Goal: Go to known website: Access a specific website the user already knows

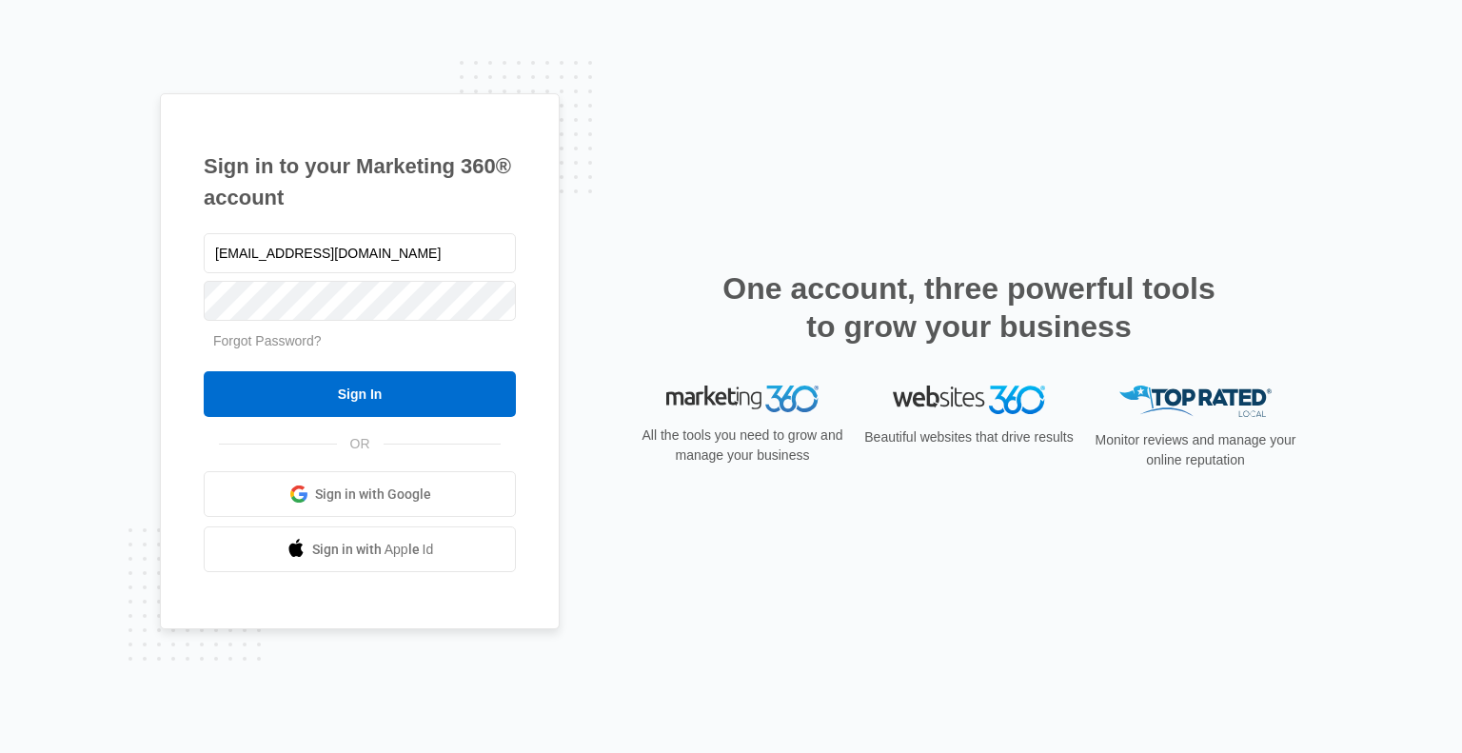
type input "clowry@lavenderqueen.ca"
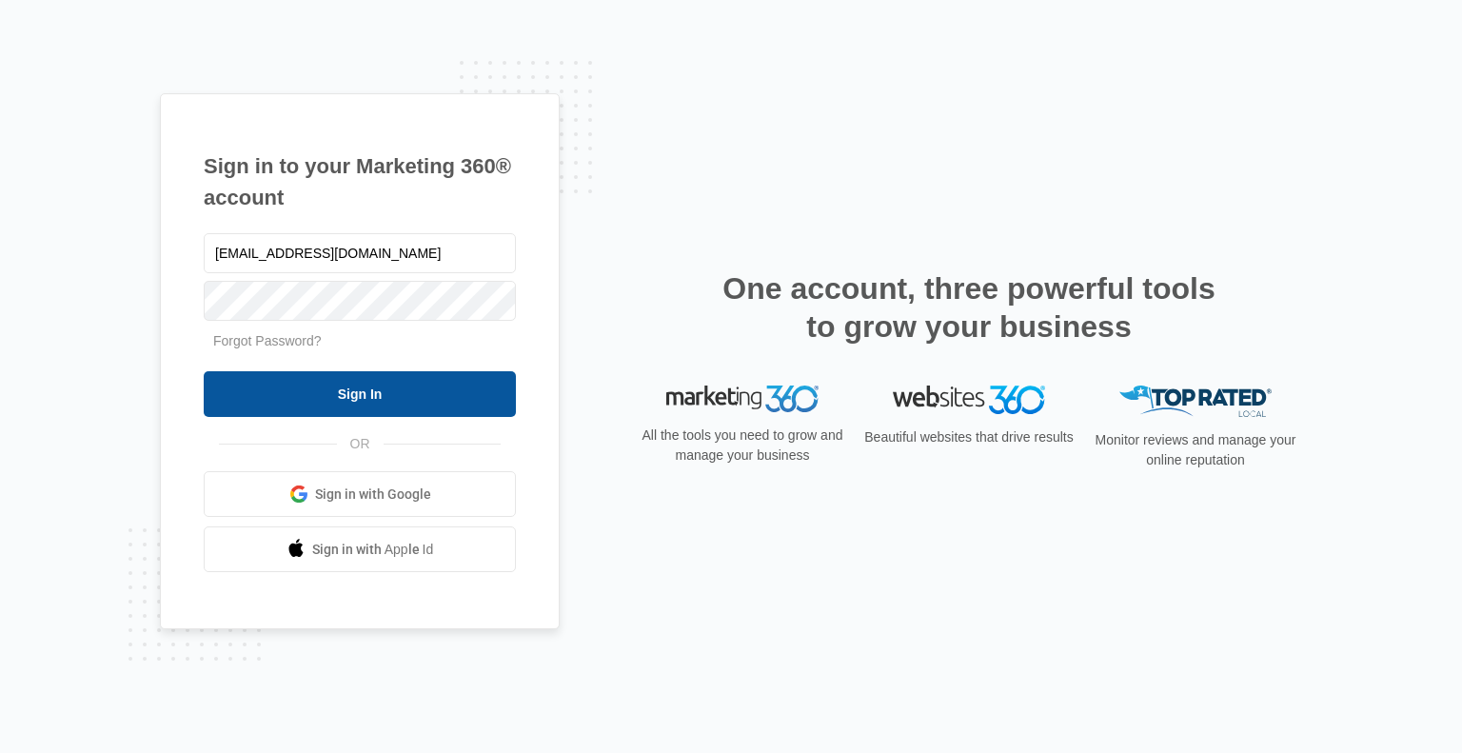
click at [379, 393] on input "Sign In" at bounding box center [360, 394] width 312 height 46
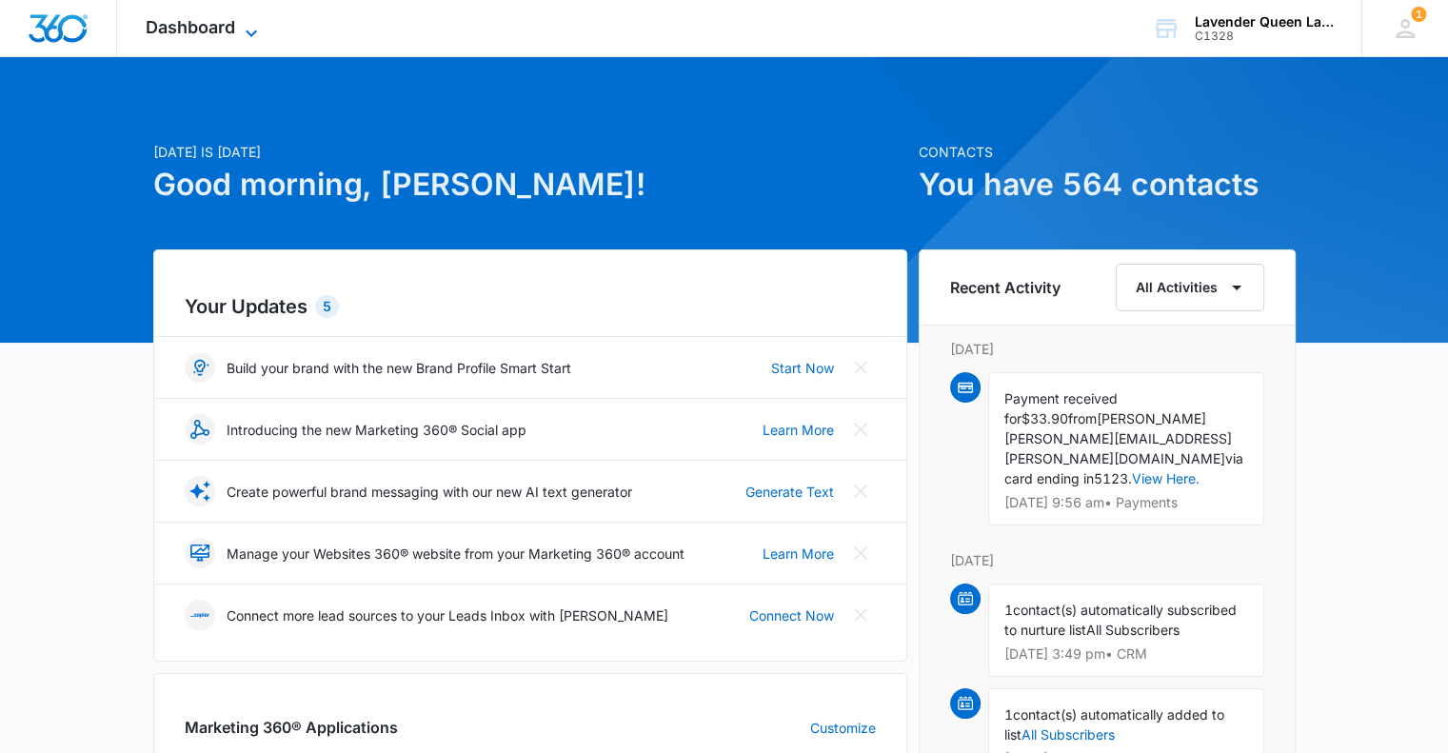
click at [251, 30] on icon at bounding box center [251, 33] width 23 height 23
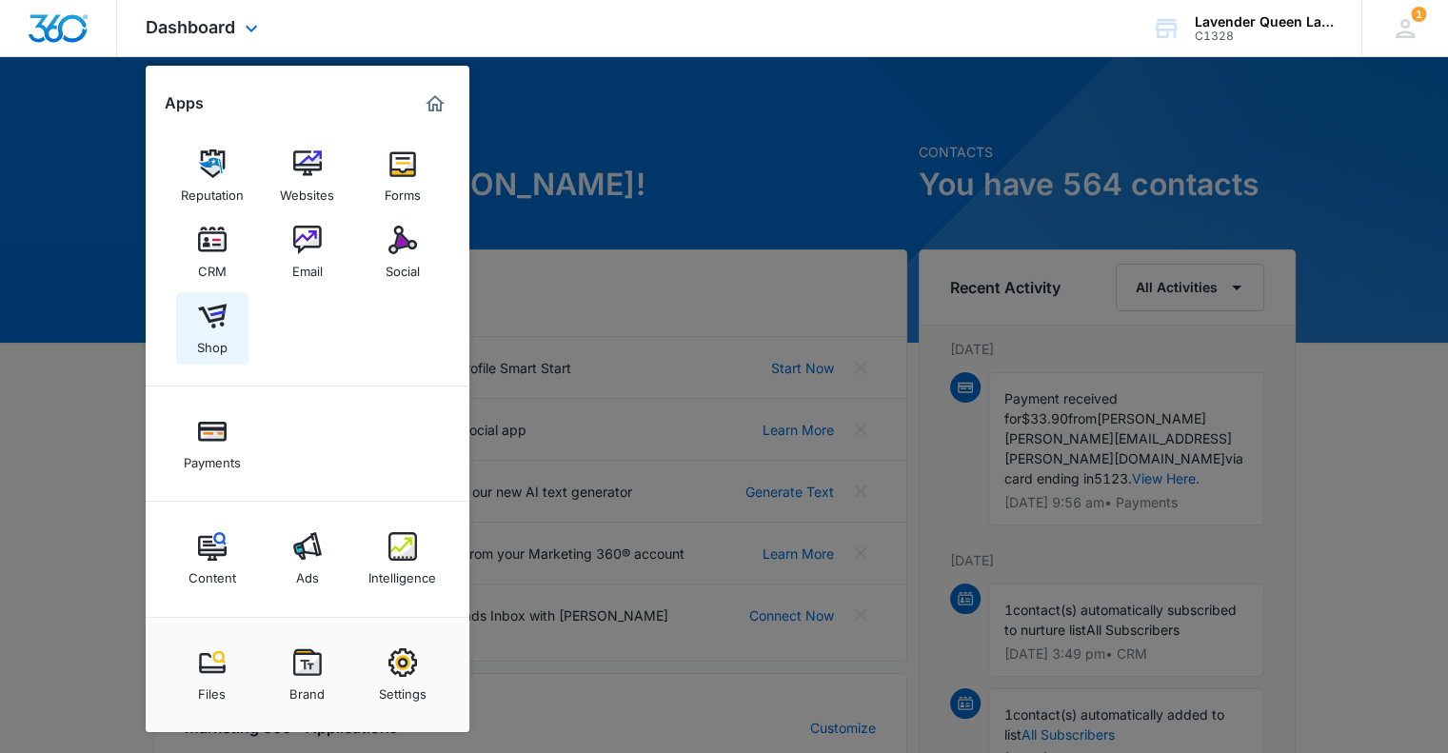
click at [209, 327] on img at bounding box center [212, 316] width 29 height 29
